Goal: Task Accomplishment & Management: Complete application form

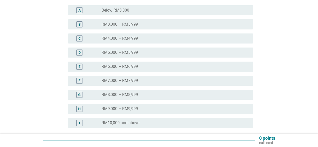
scroll to position [101, 0]
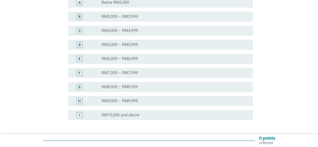
click at [142, 118] on div "radio_button_unchecked RM10,000 and above" at bounding box center [175, 115] width 147 height 6
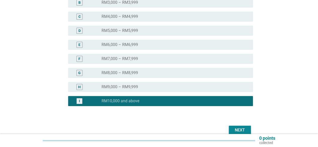
scroll to position [139, 0]
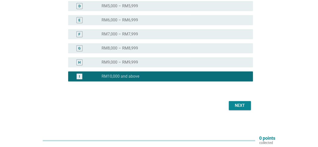
click at [243, 103] on div "Next" at bounding box center [240, 106] width 14 height 6
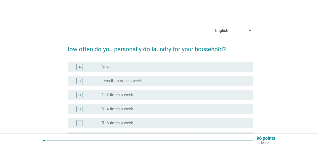
click at [160, 108] on div "radio_button_unchecked 3–4 times a week" at bounding box center [173, 109] width 143 height 5
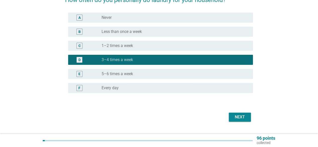
scroll to position [50, 0]
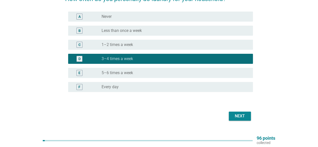
click at [170, 66] on div "E radio_button_unchecked 5–6 times a week" at bounding box center [159, 73] width 188 height 14
click at [191, 71] on div "radio_button_unchecked 5–6 times a week" at bounding box center [173, 72] width 143 height 5
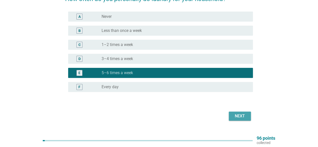
click at [237, 114] on div "Next" at bounding box center [240, 116] width 14 height 6
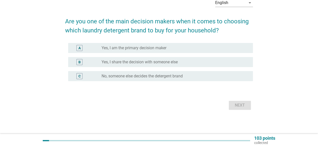
scroll to position [0, 0]
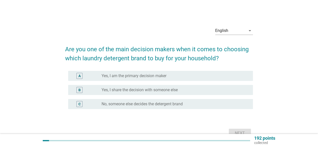
click at [188, 91] on div "radio_button_unchecked Yes, I share the decision with someone else" at bounding box center [173, 90] width 143 height 5
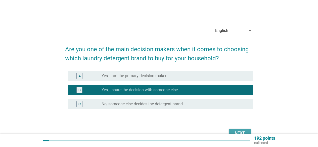
click at [239, 131] on div "Next" at bounding box center [240, 133] width 14 height 6
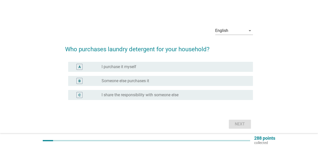
click at [139, 81] on label "Someone else purchases it" at bounding box center [126, 80] width 48 height 5
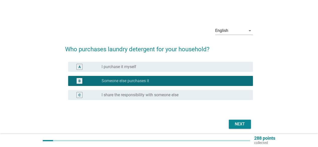
click at [247, 122] on button "Next" at bounding box center [240, 124] width 22 height 9
